Goal: Task Accomplishment & Management: Use online tool/utility

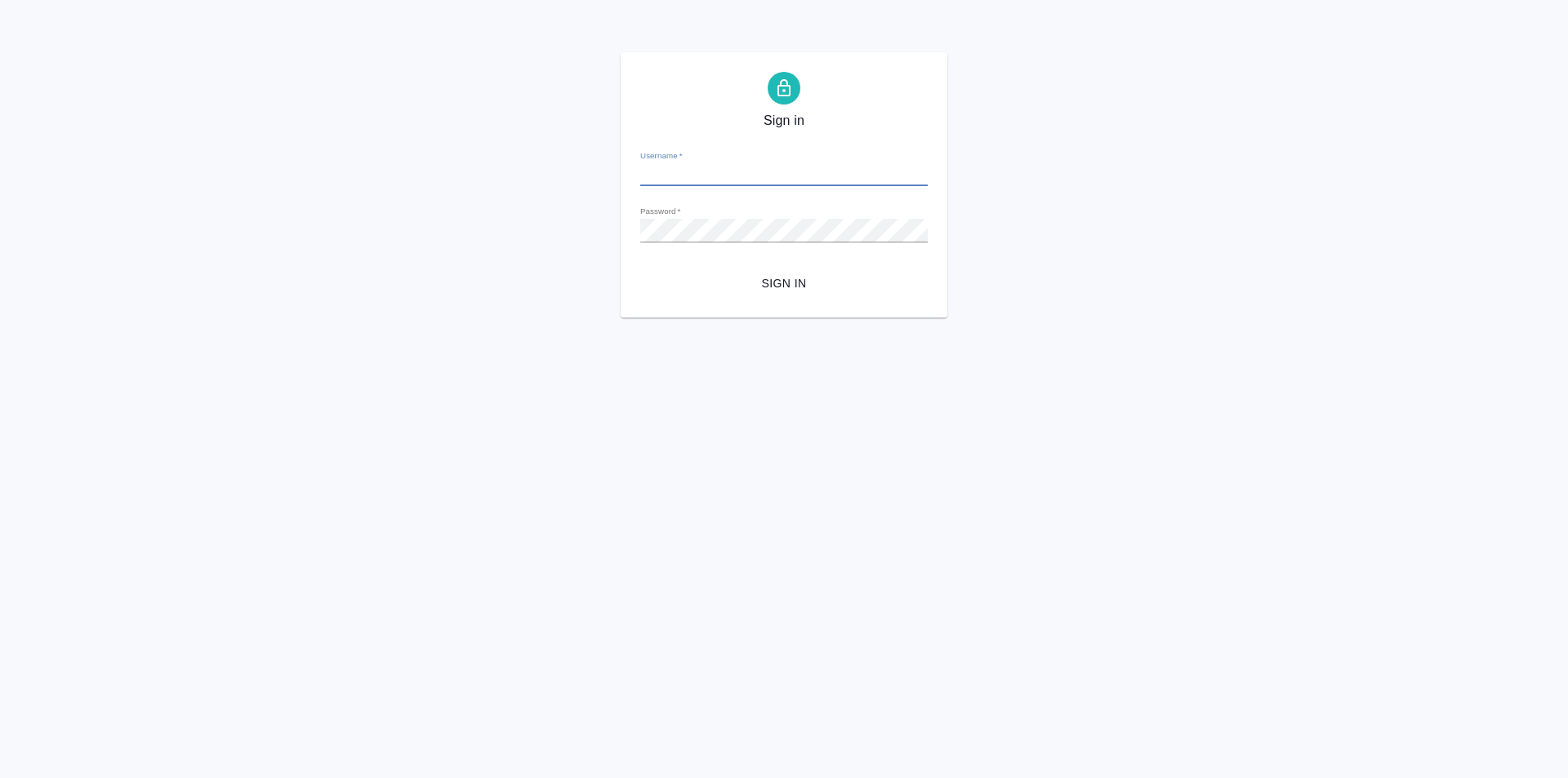
type input "[PERSON_NAME][EMAIL_ADDRESS][DOMAIN_NAME]"
click at [780, 280] on span "Sign in" at bounding box center [784, 284] width 261 height 20
